Goal: Communication & Community: Ask a question

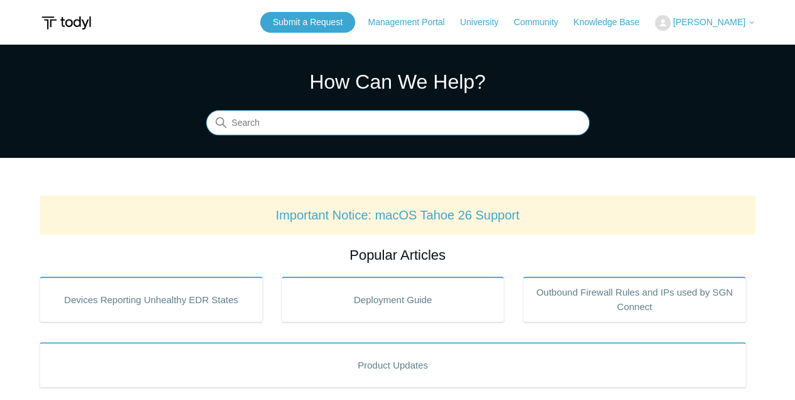
click at [378, 118] on input "Search" at bounding box center [397, 123] width 383 height 25
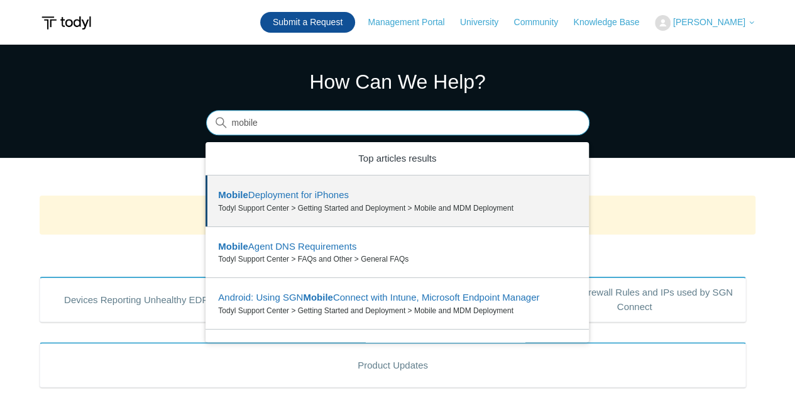
type input "mobile"
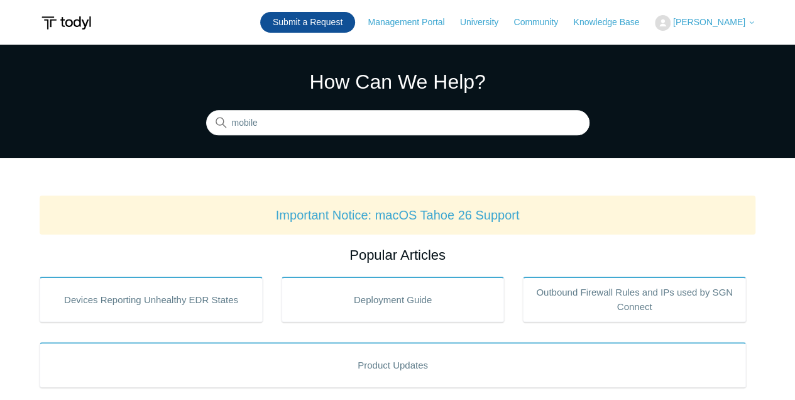
click at [355, 25] on link "Submit a Request" at bounding box center [307, 22] width 95 height 21
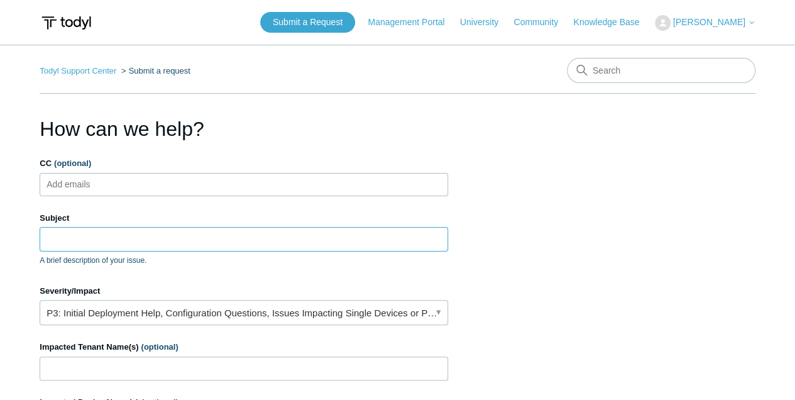
click at [101, 237] on input "Subject" at bounding box center [244, 239] width 409 height 24
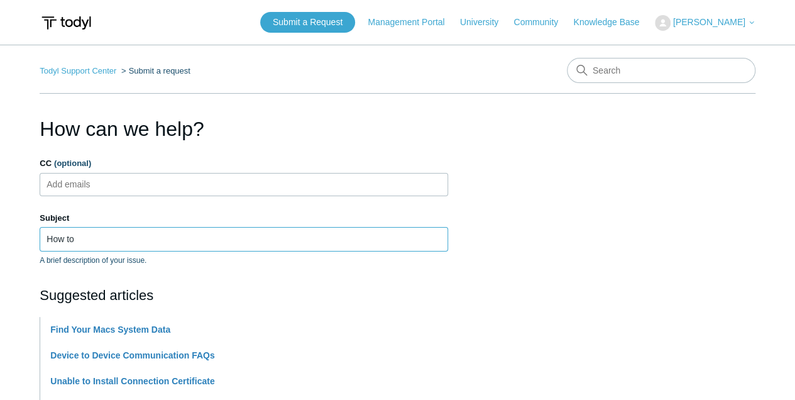
drag, startPoint x: 101, startPoint y: 242, endPoint x: -121, endPoint y: 233, distance: 222.7
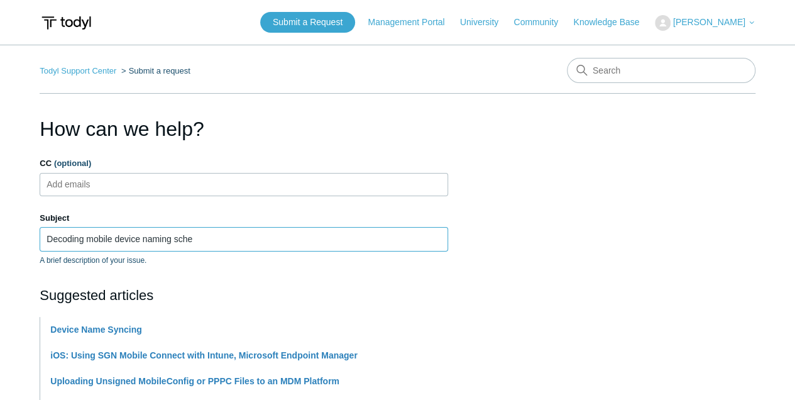
drag, startPoint x: 85, startPoint y: 235, endPoint x: 14, endPoint y: 236, distance: 71.1
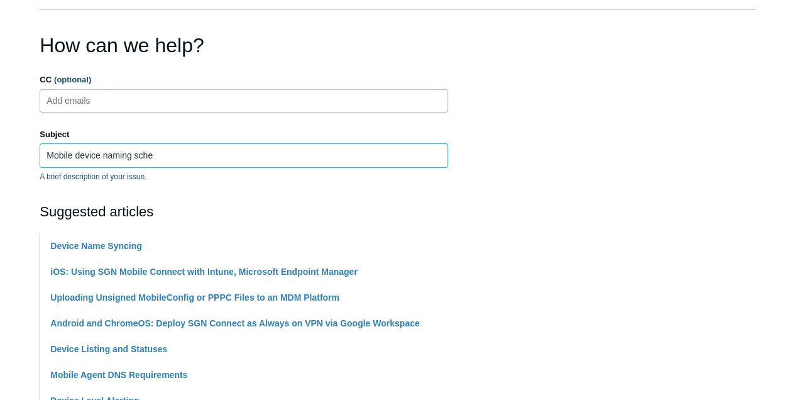
scroll to position [126, 0]
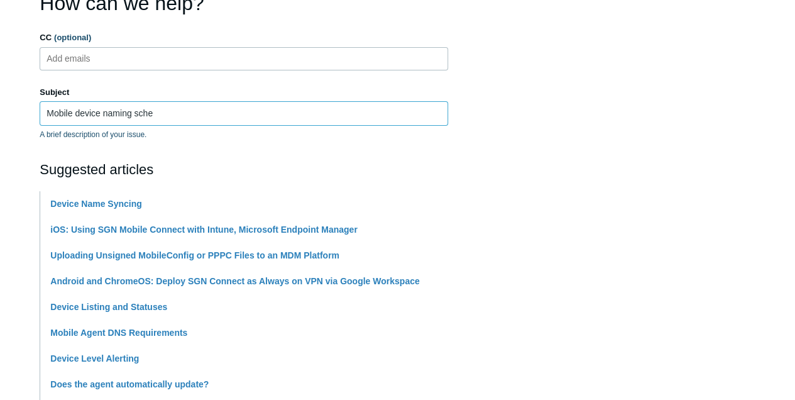
drag, startPoint x: 194, startPoint y: 114, endPoint x: 150, endPoint y: 116, distance: 44.0
click at [150, 116] on input "Mobile device naming sche" at bounding box center [244, 113] width 409 height 24
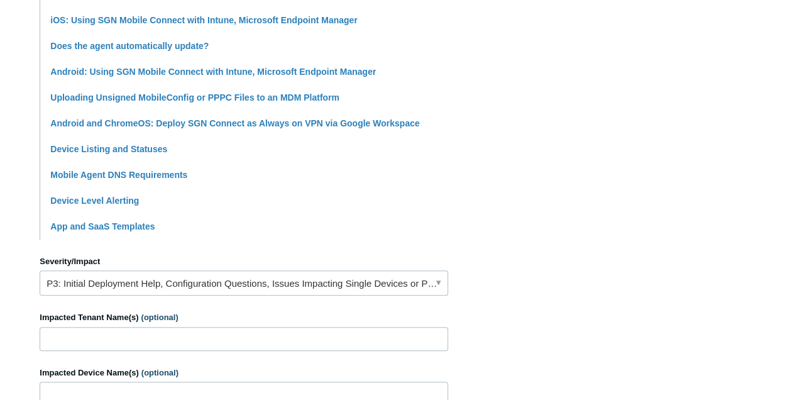
scroll to position [377, 0]
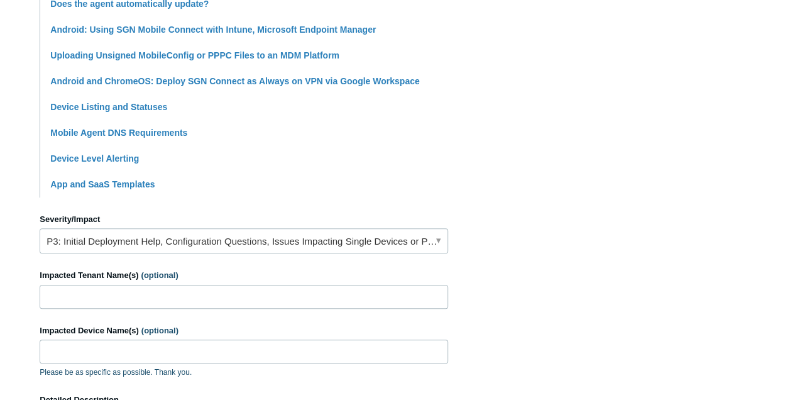
type input "Mobile device naming questions"
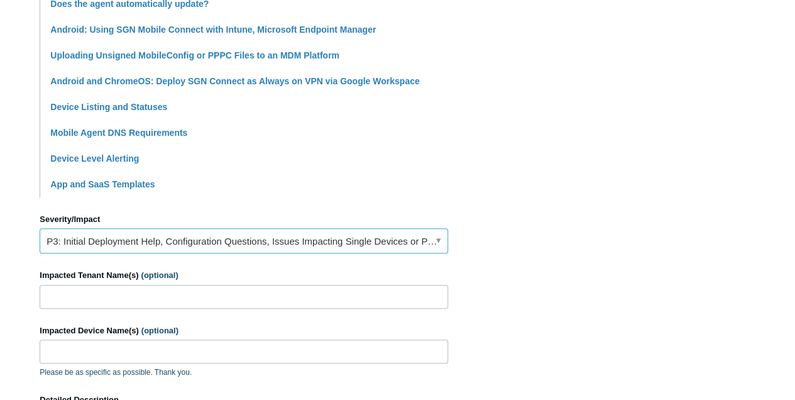
click at [147, 246] on link "P3: Initial Deployment Help, Configuration Questions, Issues Impacting Single D…" at bounding box center [244, 240] width 409 height 25
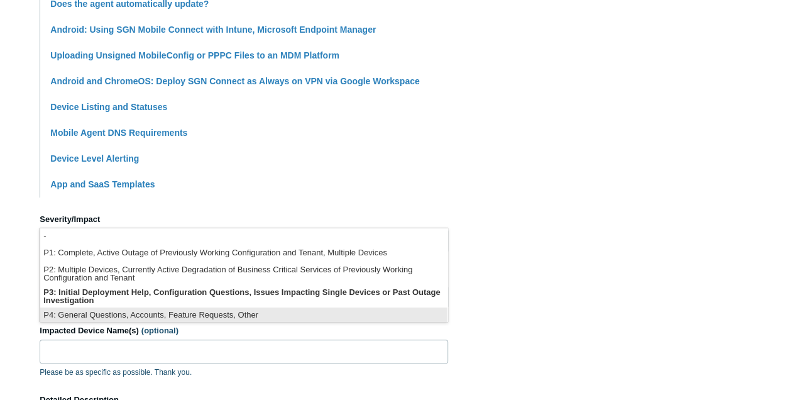
scroll to position [3, 0]
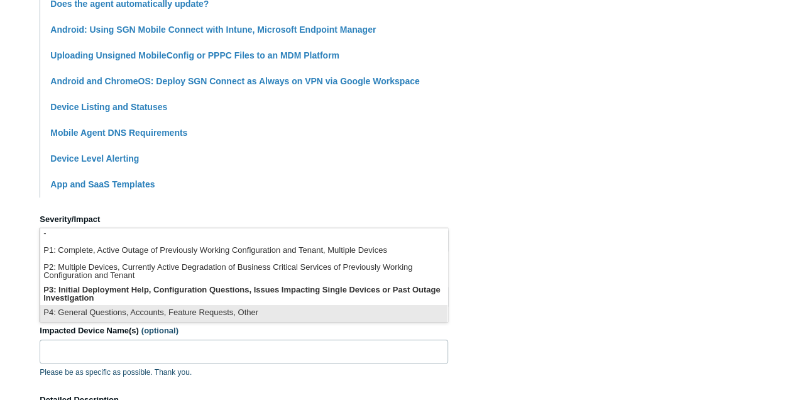
click at [168, 319] on li "P4: General Questions, Accounts, Feature Requests, Other" at bounding box center [243, 313] width 407 height 17
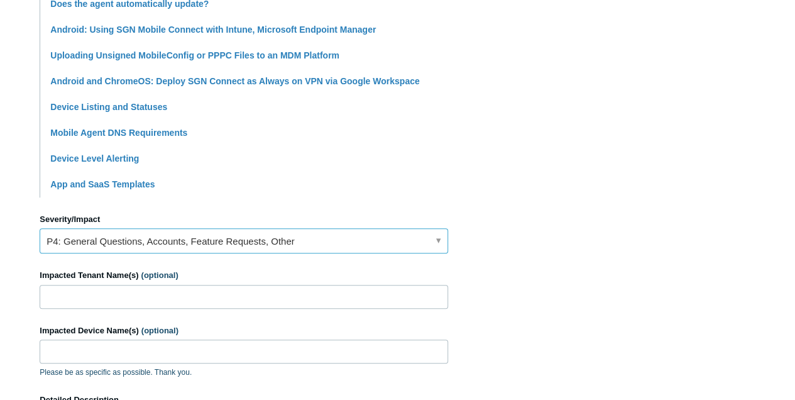
click at [186, 241] on link "P4: General Questions, Accounts, Feature Requests, Other" at bounding box center [244, 240] width 409 height 25
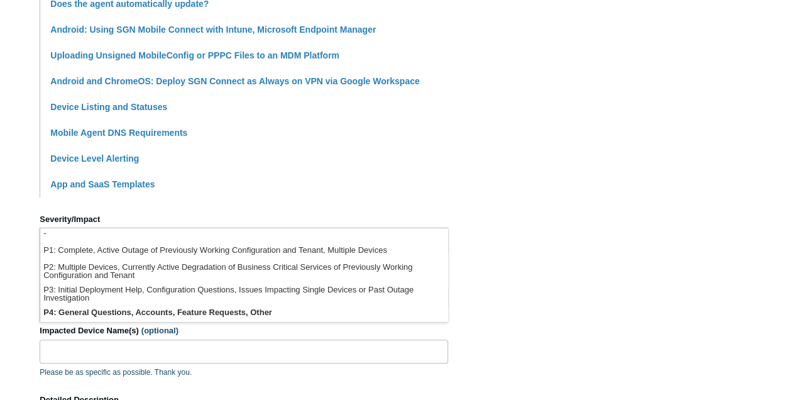
scroll to position [0, 0]
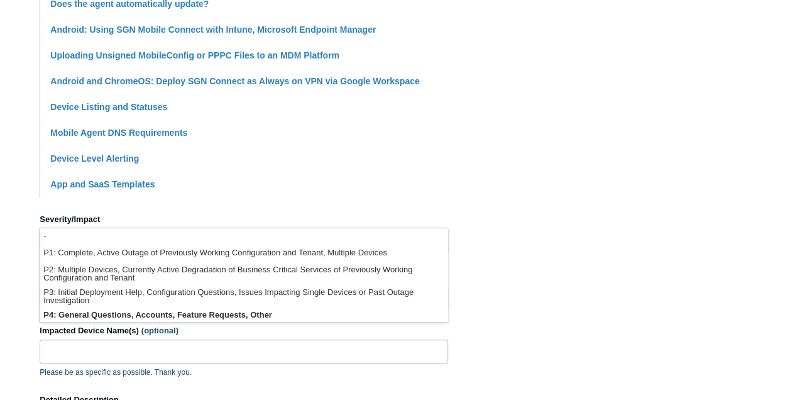
click at [571, 212] on section "How can we help? CC (optional) Add emails Subject Mobile device naming question…" at bounding box center [398, 179] width 716 height 885
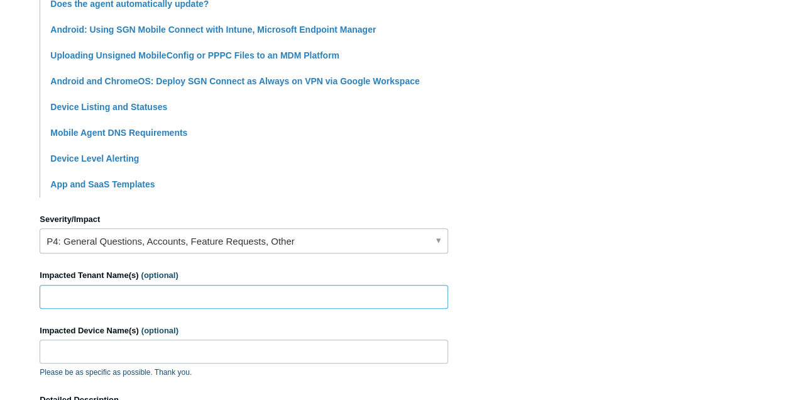
click at [215, 295] on input "Impacted Tenant Name(s) (optional)" at bounding box center [244, 297] width 409 height 24
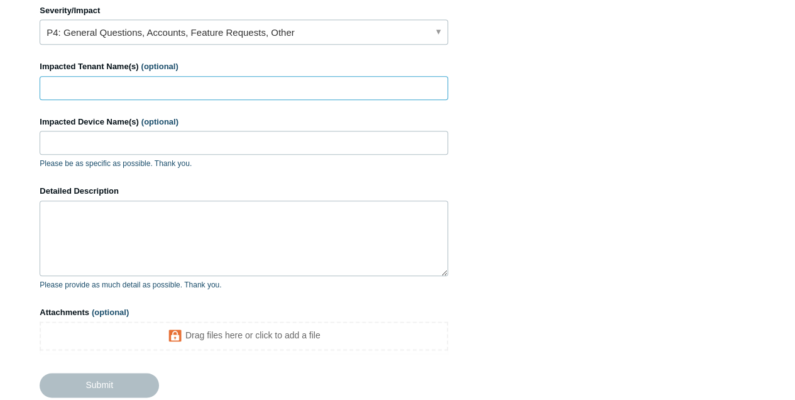
scroll to position [587, 0]
click at [197, 184] on label "Detailed Description" at bounding box center [244, 190] width 409 height 13
click at [197, 200] on textarea "Detailed Description" at bounding box center [244, 237] width 409 height 75
click at [186, 246] on textarea "Detailed Description" at bounding box center [244, 237] width 409 height 75
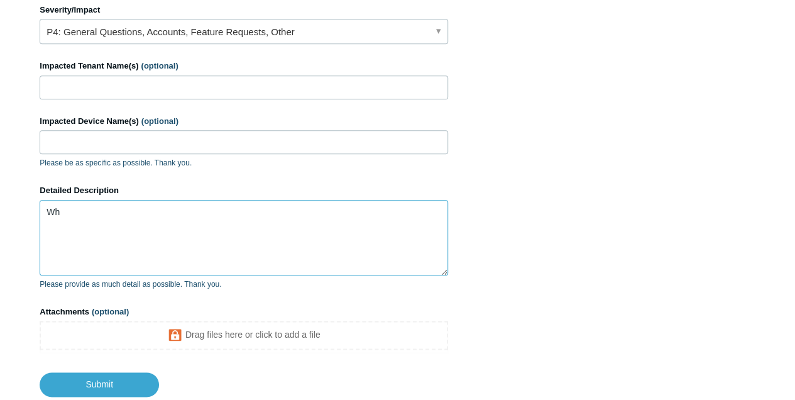
type textarea "W"
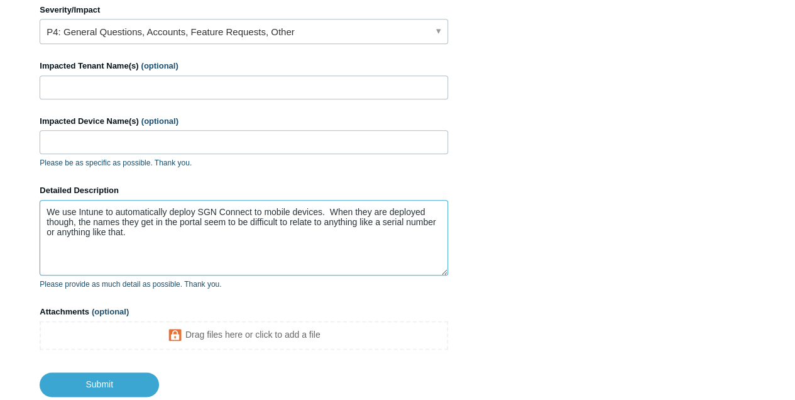
click at [162, 236] on textarea "We use Intune to automatically deploy SGN Connect to mobile devices. When they …" at bounding box center [244, 237] width 409 height 75
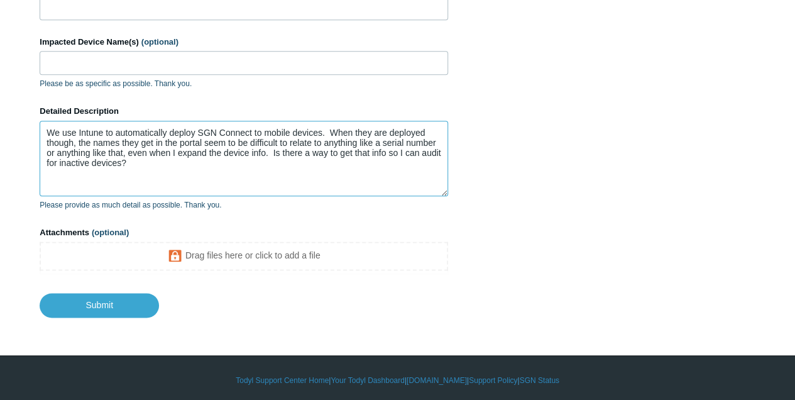
scroll to position [668, 0]
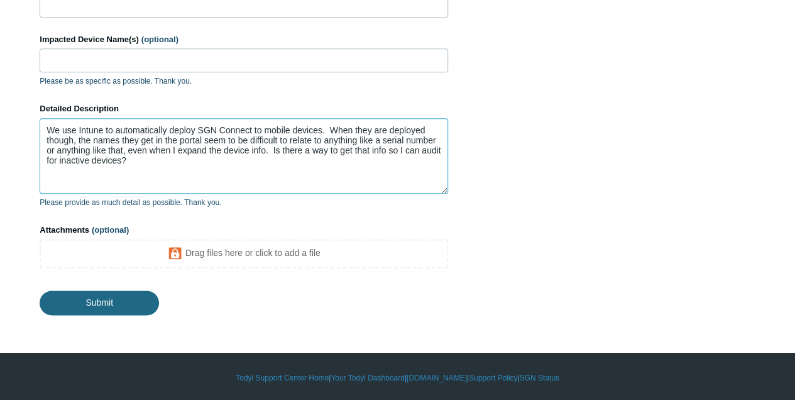
type textarea "We use Intune to automatically deploy SGN Connect to mobile devices. When they …"
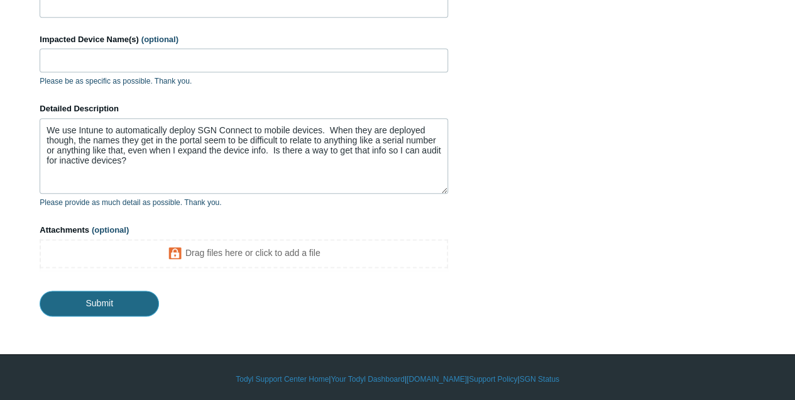
click at [114, 302] on input "Submit" at bounding box center [99, 302] width 119 height 25
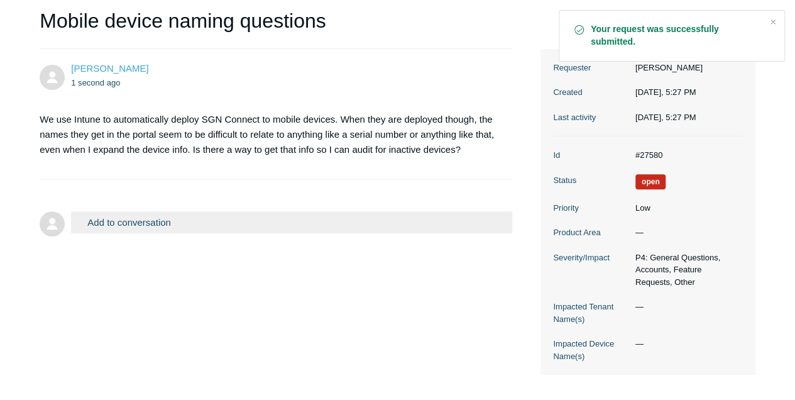
scroll to position [194, 0]
